Goal: Contribute content: Add original content to the website for others to see

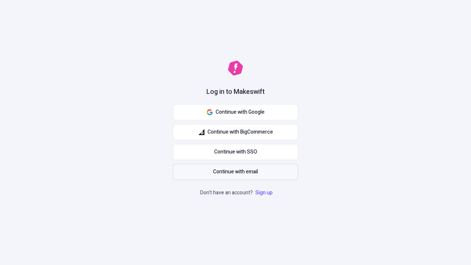
click at [236, 172] on span "Continue with email" at bounding box center [235, 172] width 45 height 8
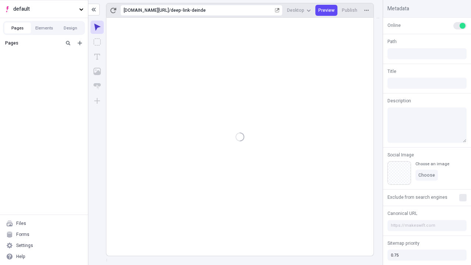
type input "/deep-link-deinde"
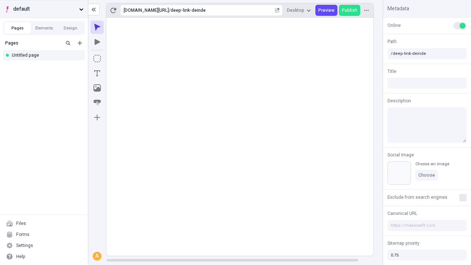
click at [44, 9] on span "default" at bounding box center [44, 9] width 63 height 8
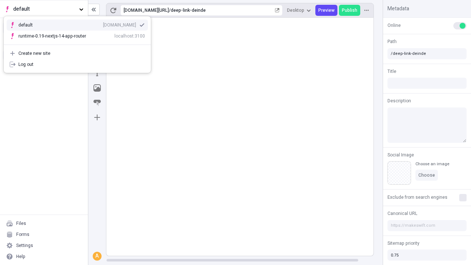
click at [103, 24] on div "qee9k4dy7d.staging.makeswift.site" at bounding box center [119, 25] width 33 height 6
click at [80, 43] on icon "Add new" at bounding box center [80, 43] width 4 height 4
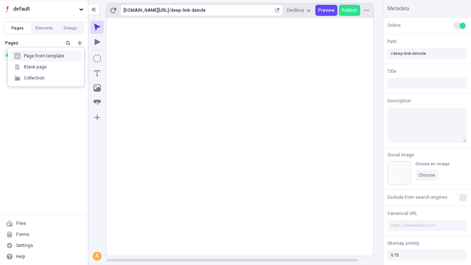
click at [46, 67] on div "Blank page" at bounding box center [46, 66] width 71 height 11
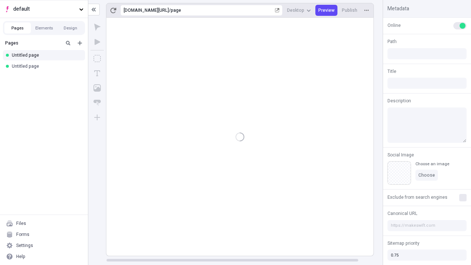
type input "/page"
click at [97, 59] on icon "Box" at bounding box center [96, 58] width 7 height 7
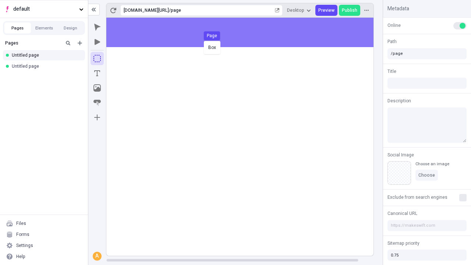
click at [247, 32] on div "Box Page" at bounding box center [235, 132] width 471 height 265
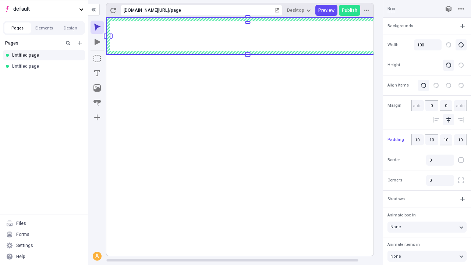
click at [97, 88] on icon "Image" at bounding box center [96, 87] width 7 height 7
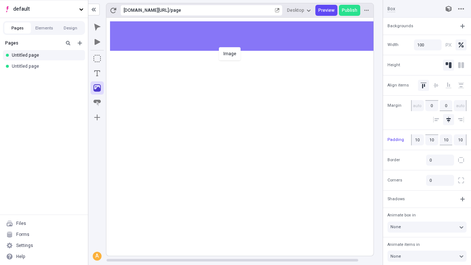
click at [247, 36] on div "Image" at bounding box center [235, 132] width 471 height 265
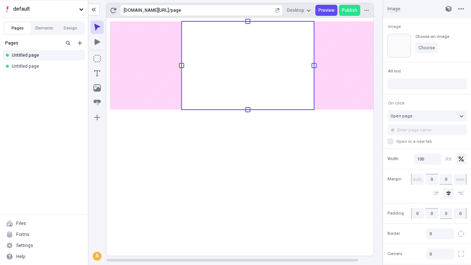
click at [97, 73] on icon "Text" at bounding box center [97, 73] width 6 height 6
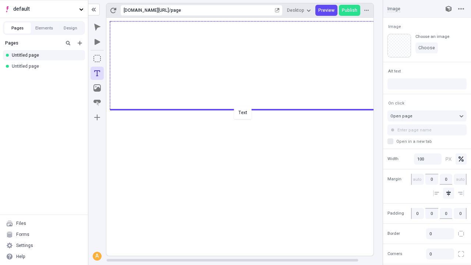
click at [247, 109] on div "Text" at bounding box center [235, 132] width 471 height 265
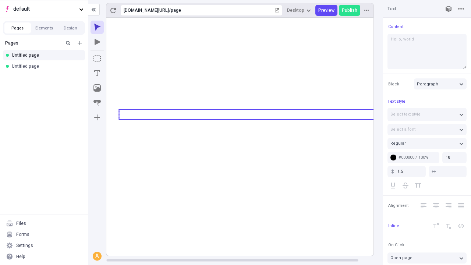
type textarea "Hello, world!"
click at [97, 88] on icon "Image" at bounding box center [96, 87] width 7 height 7
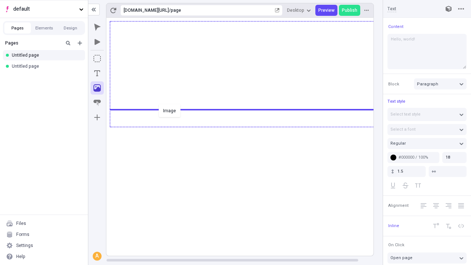
click at [247, 126] on div "Image" at bounding box center [235, 132] width 471 height 265
